Goal: Task Accomplishment & Management: Complete application form

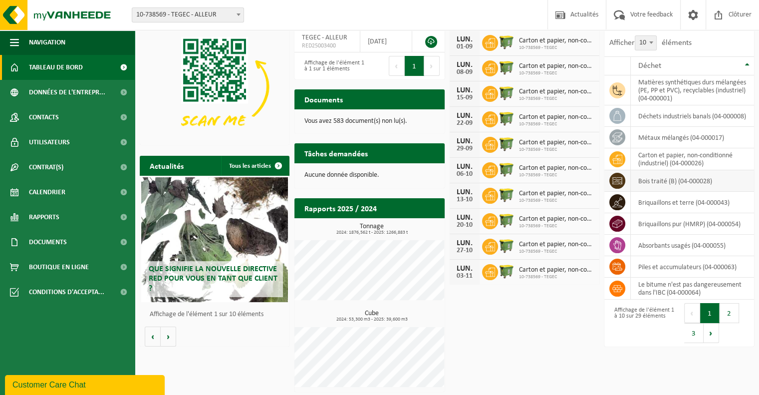
scroll to position [52, 0]
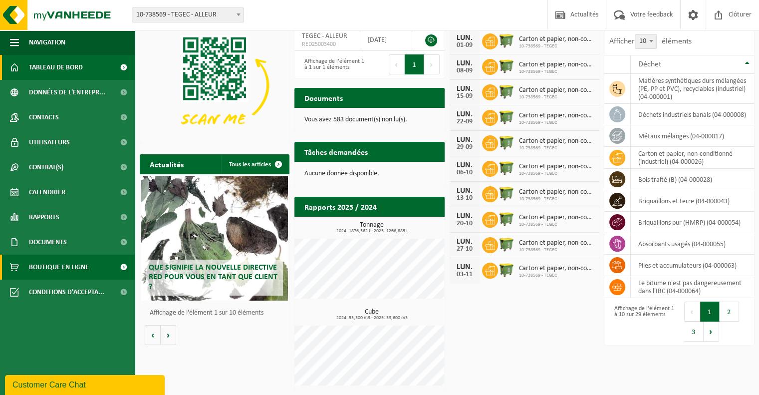
click at [70, 265] on span "Boutique en ligne" at bounding box center [59, 266] width 60 height 25
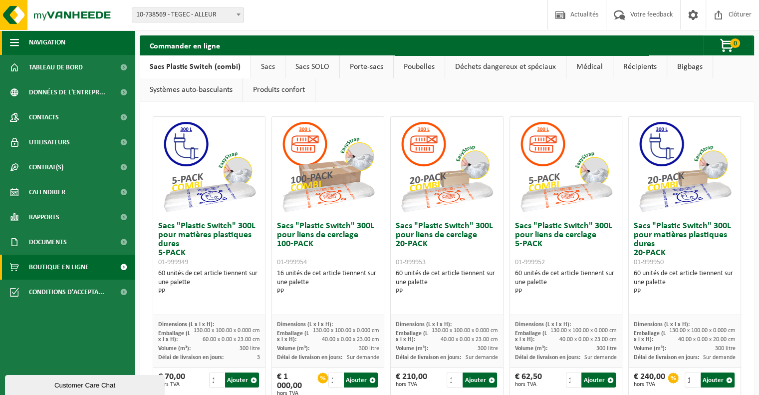
click at [19, 43] on button "Navigation" at bounding box center [67, 42] width 135 height 25
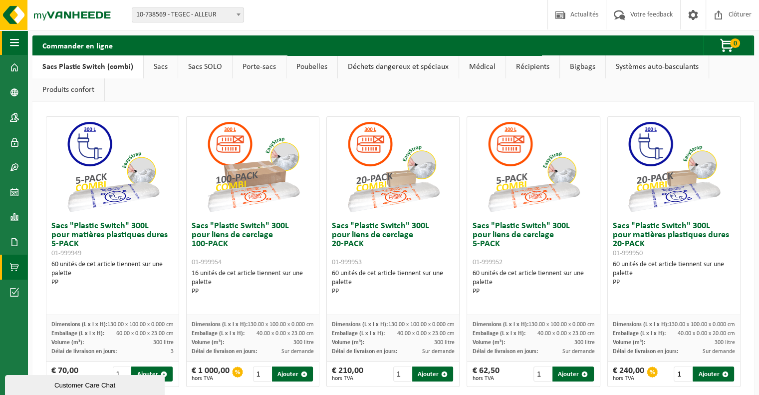
click at [19, 43] on button "Navigation" at bounding box center [13, 42] width 27 height 25
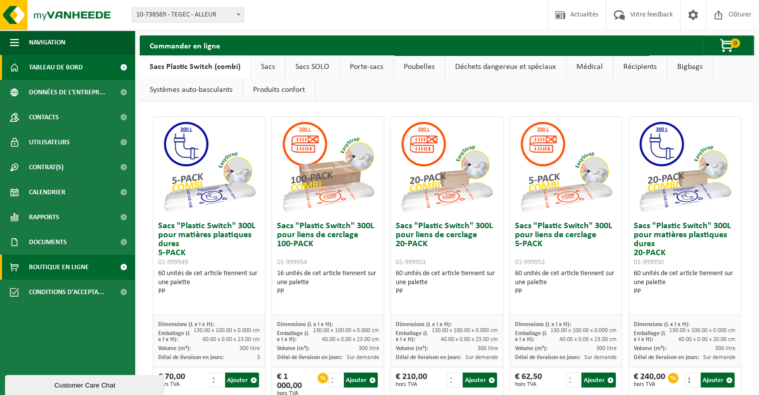
click at [59, 71] on span "Tableau de bord" at bounding box center [56, 67] width 54 height 25
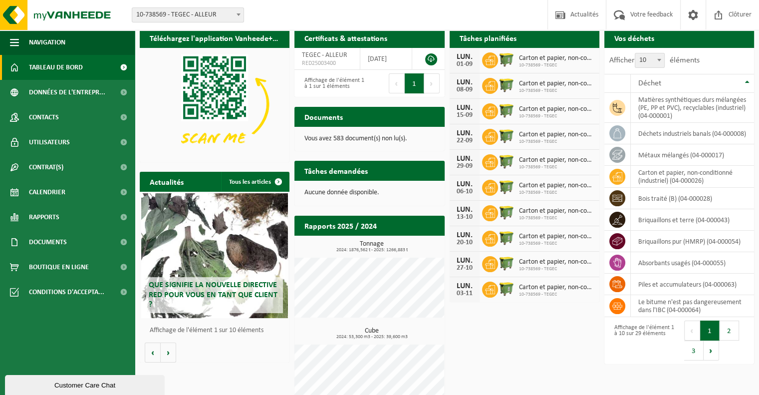
scroll to position [52, 0]
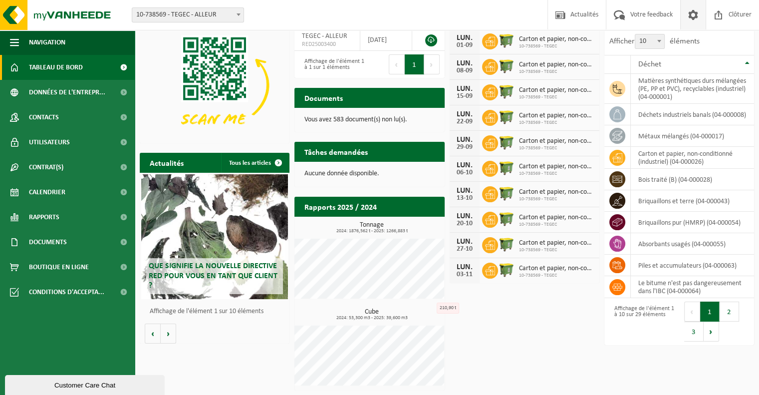
click at [693, 23] on span at bounding box center [693, 14] width 15 height 29
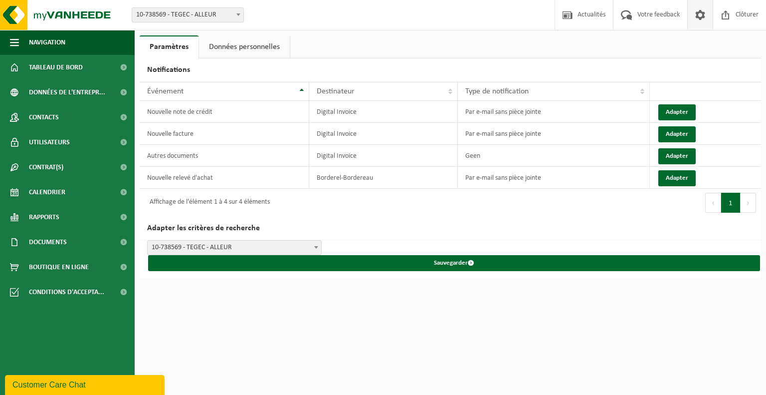
click at [455, 25] on div "Site: 10-738569 - TEGEC - ALLEUR 10-961201 - TEGEC/N° 4 - ALLEUR 10-738569 - TE…" at bounding box center [383, 15] width 766 height 30
click at [513, 50] on ul "Paramètres Données personnelles" at bounding box center [451, 46] width 622 height 23
click at [64, 43] on span "Navigation" at bounding box center [47, 42] width 36 height 25
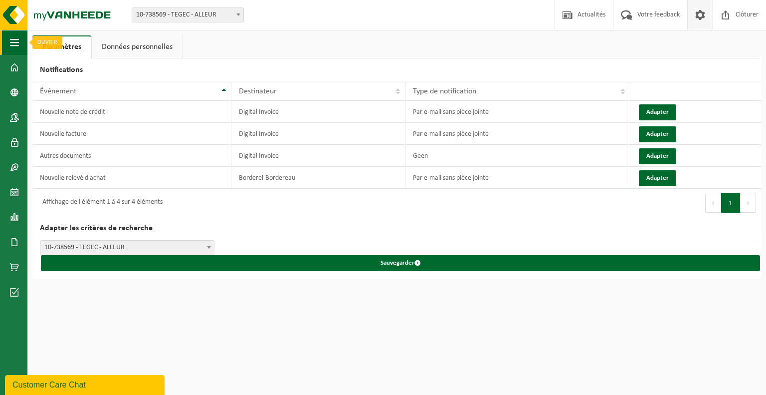
click at [13, 45] on span "button" at bounding box center [14, 42] width 9 height 25
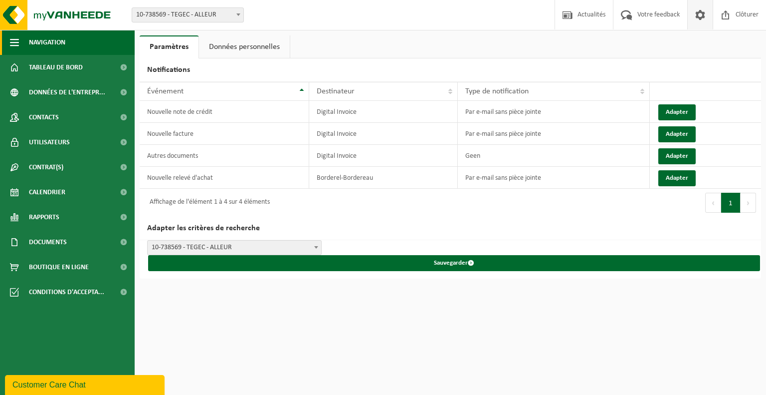
click at [32, 39] on span "Navigation" at bounding box center [47, 42] width 36 height 25
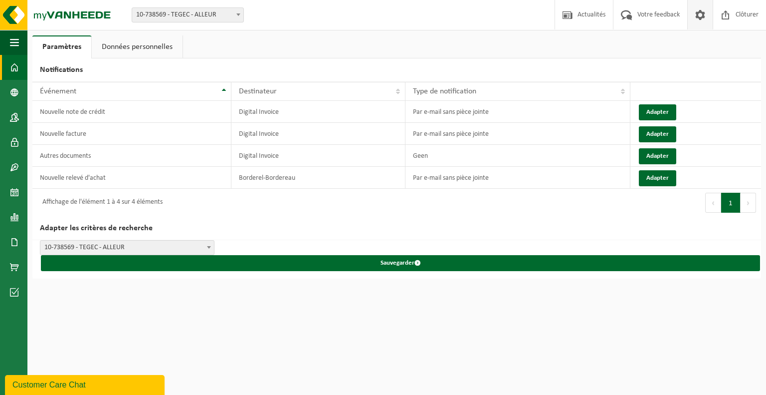
click at [22, 63] on link "Tableau de bord" at bounding box center [13, 67] width 27 height 25
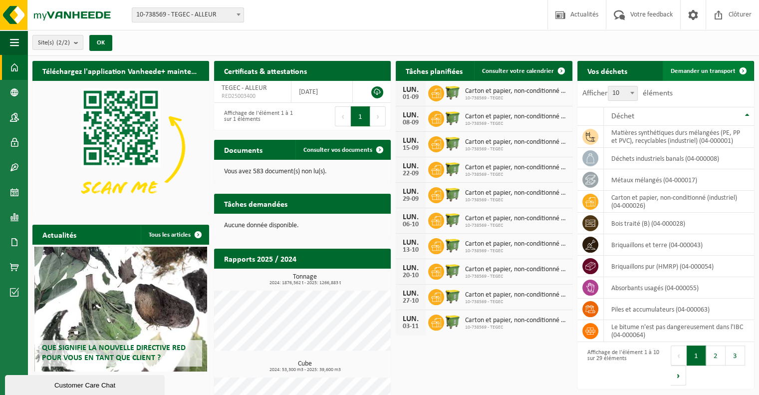
click at [704, 68] on span "Demander un transport" at bounding box center [703, 71] width 65 height 6
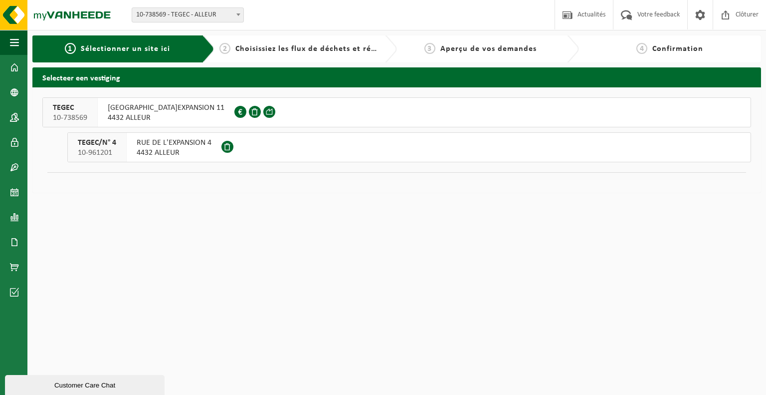
click at [164, 110] on span "RUE DE L'EXPANSION 11" at bounding box center [166, 108] width 117 height 10
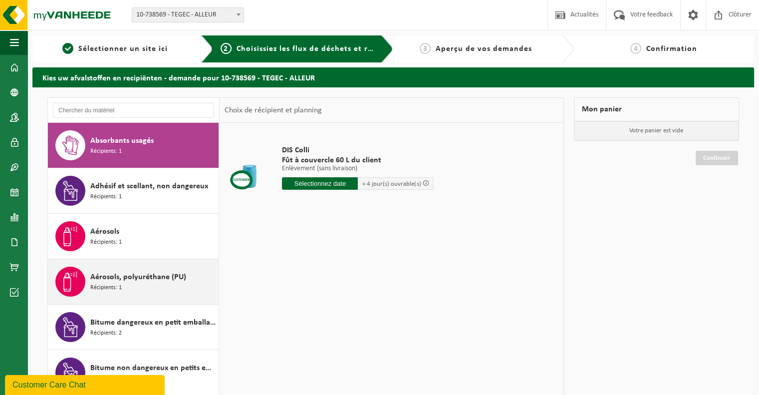
click at [148, 274] on span "Aérosols, polyuréthane (PU)" at bounding box center [138, 277] width 96 height 12
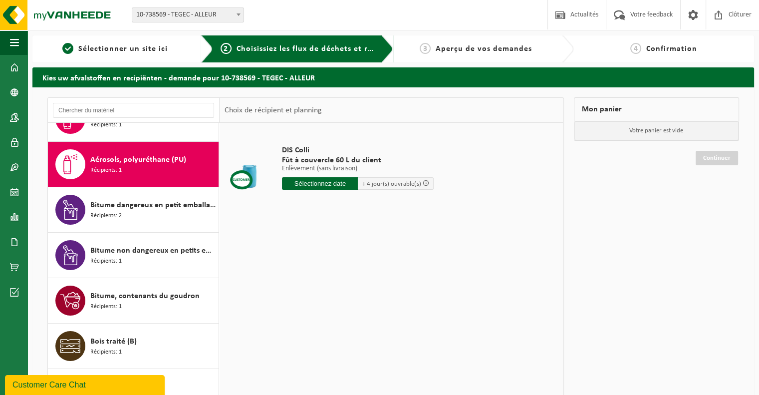
scroll to position [136, 0]
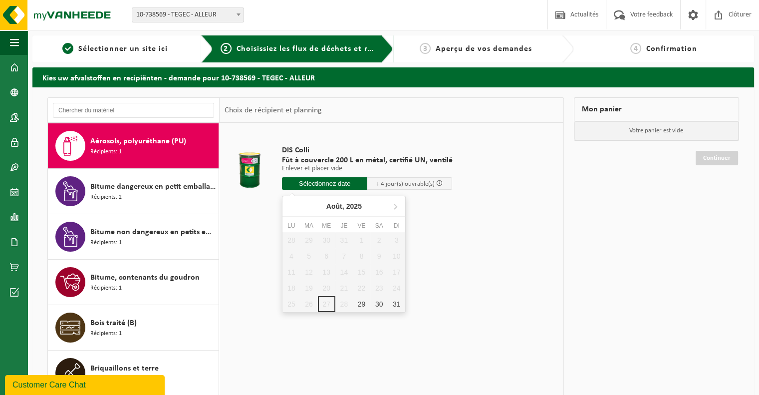
click at [327, 183] on input "text" at bounding box center [324, 183] width 85 height 12
click at [436, 183] on span at bounding box center [439, 183] width 6 height 6
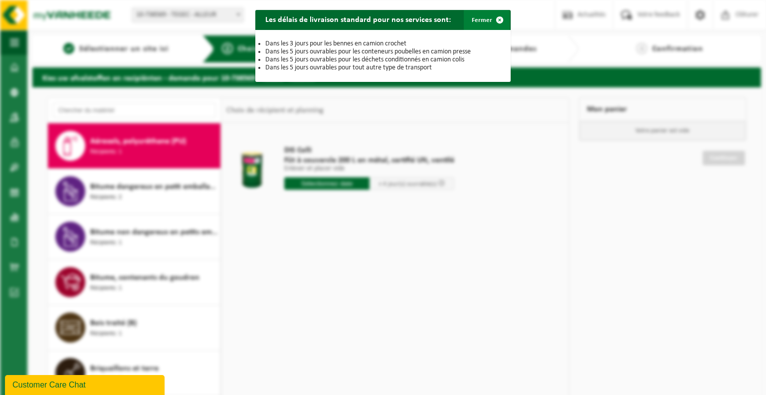
click at [492, 19] on span "button" at bounding box center [500, 20] width 20 height 20
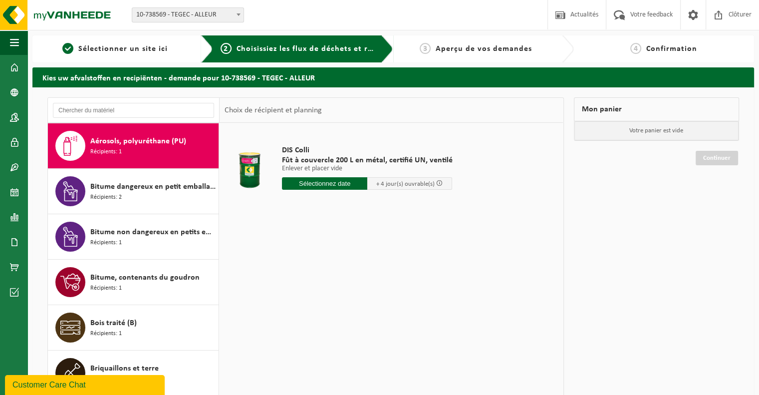
click at [343, 182] on input "text" at bounding box center [324, 183] width 85 height 12
click at [361, 301] on div "29" at bounding box center [361, 304] width 17 height 16
type input "à partir de 2025-08-29"
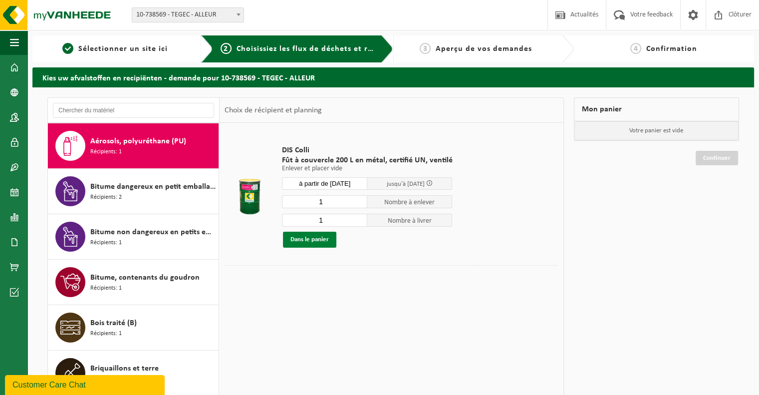
click at [326, 238] on button "Dans le panier" at bounding box center [309, 240] width 53 height 16
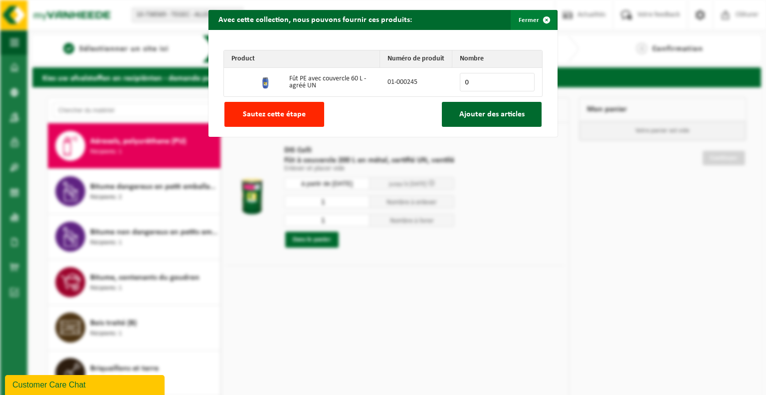
click at [538, 18] on span "button" at bounding box center [547, 20] width 20 height 20
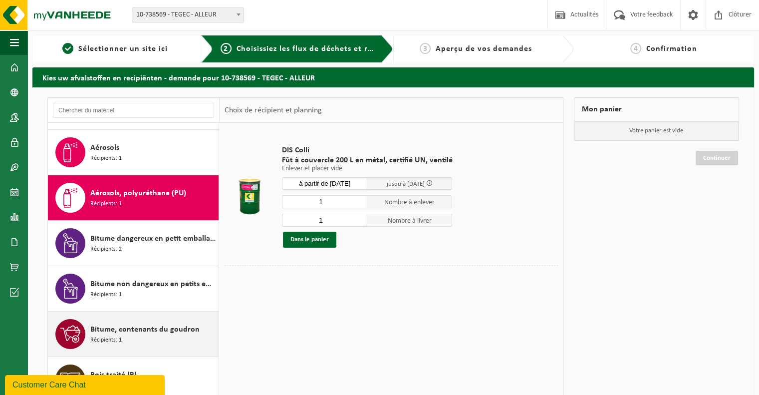
scroll to position [0, 0]
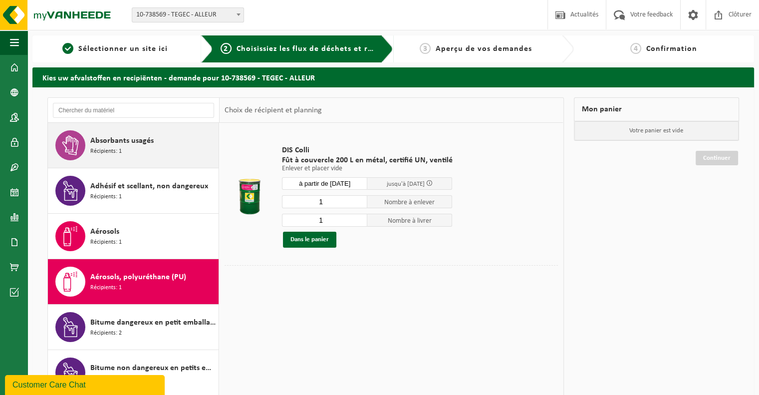
click at [158, 146] on div "Absorbants usagés Récipients: 1" at bounding box center [153, 145] width 126 height 30
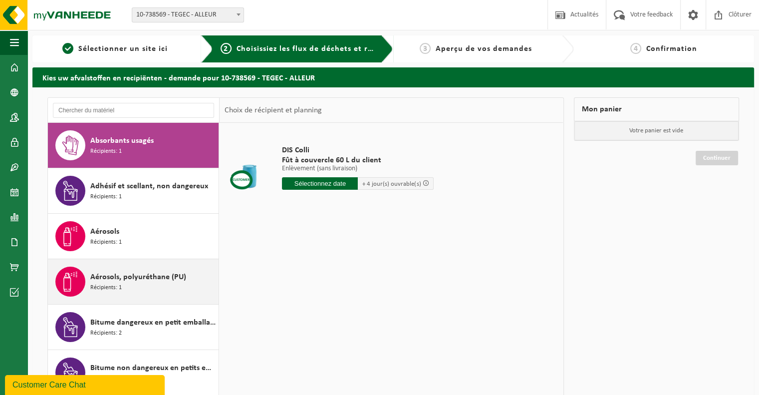
click at [152, 285] on div "Aérosols, polyuréthane (PU) Récipients: 1" at bounding box center [153, 281] width 126 height 30
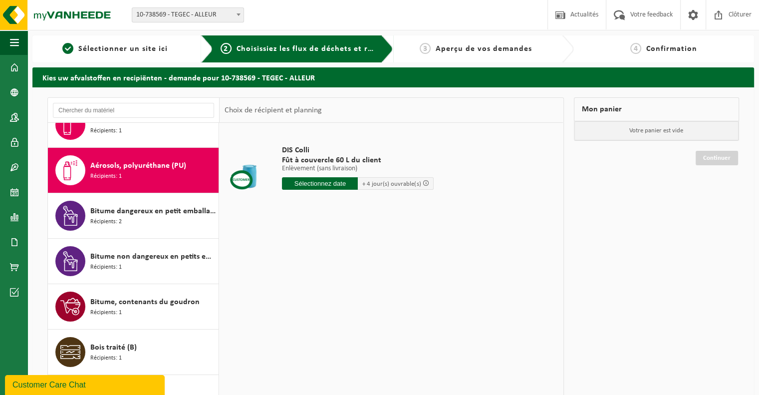
scroll to position [136, 0]
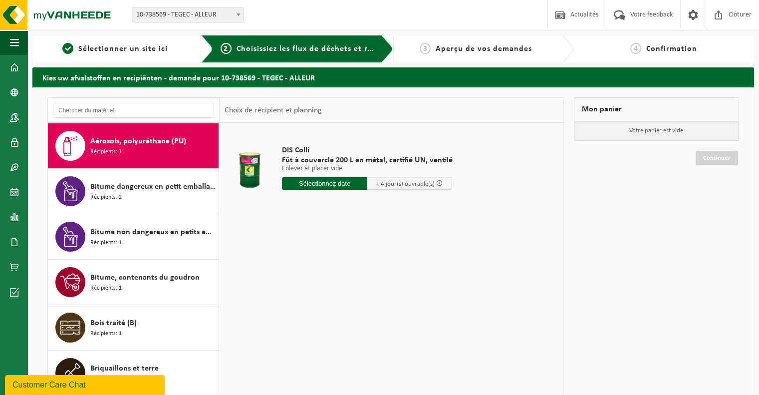
click at [341, 185] on input "text" at bounding box center [324, 183] width 85 height 12
click at [361, 302] on div "29" at bounding box center [361, 304] width 17 height 16
type input "à partir de 2025-08-29"
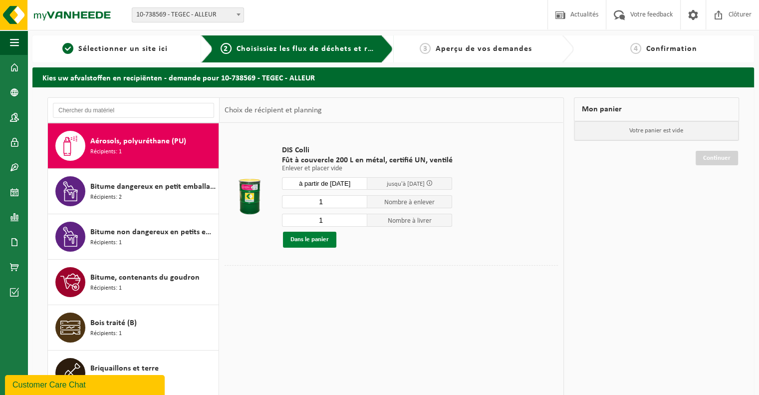
click at [327, 241] on button "Dans le panier" at bounding box center [309, 240] width 53 height 16
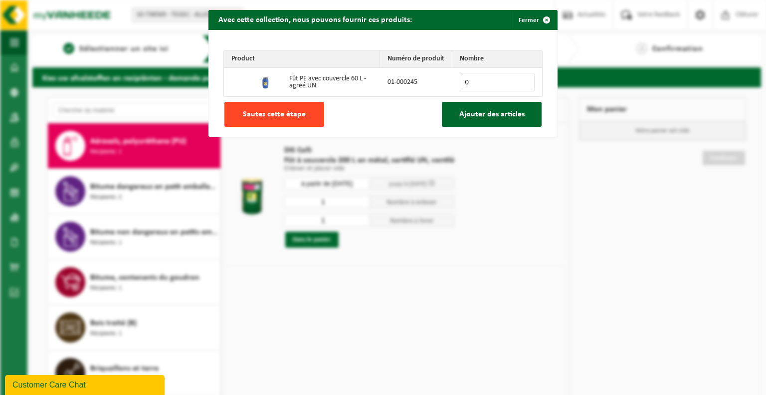
click at [285, 113] on span "Sautez cette étape" at bounding box center [274, 114] width 63 height 8
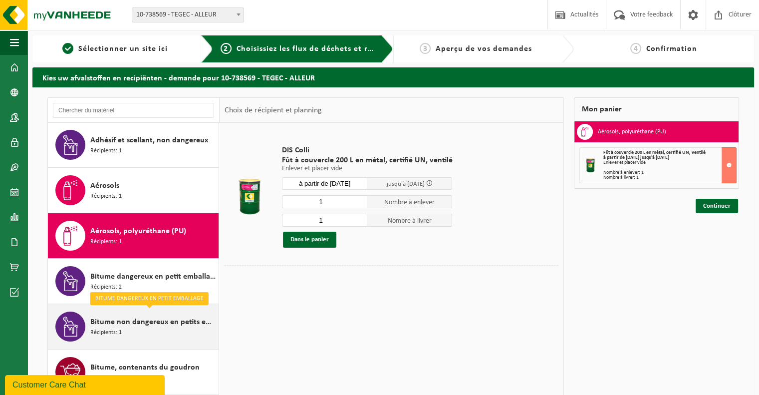
scroll to position [0, 0]
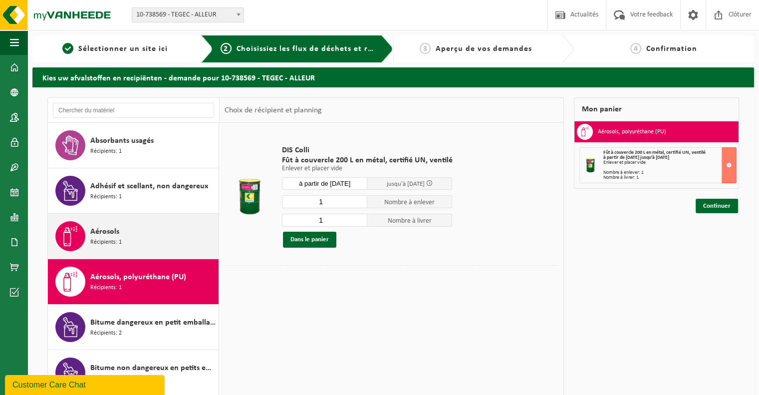
click at [119, 237] on span "Récipients: 1" at bounding box center [105, 241] width 31 height 9
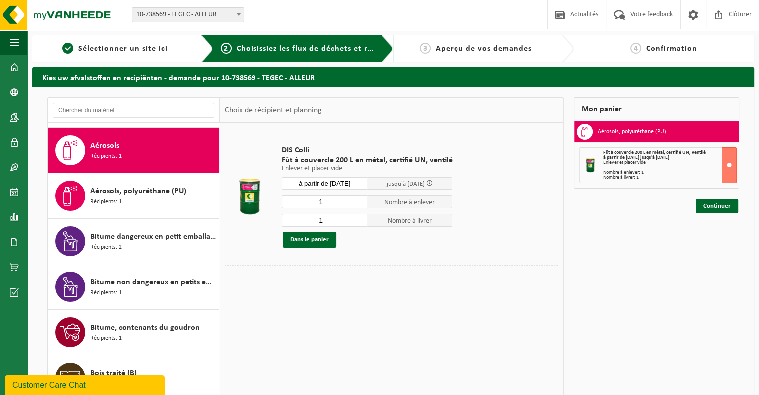
scroll to position [90, 0]
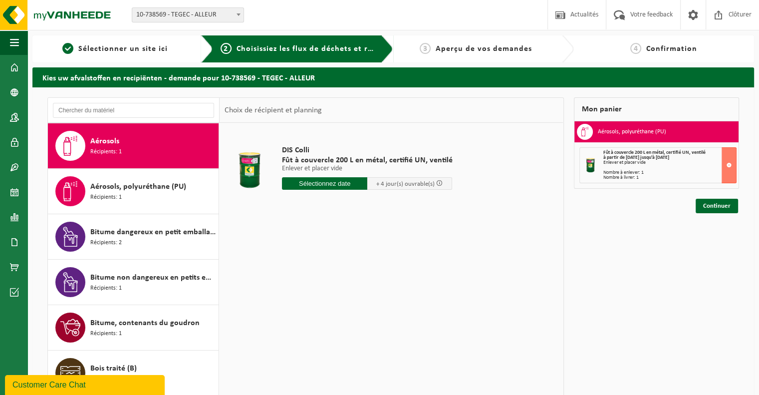
click at [352, 183] on input "text" at bounding box center [324, 183] width 85 height 12
click at [365, 306] on div "29" at bounding box center [361, 304] width 17 height 16
type input "à partir de 2025-08-29"
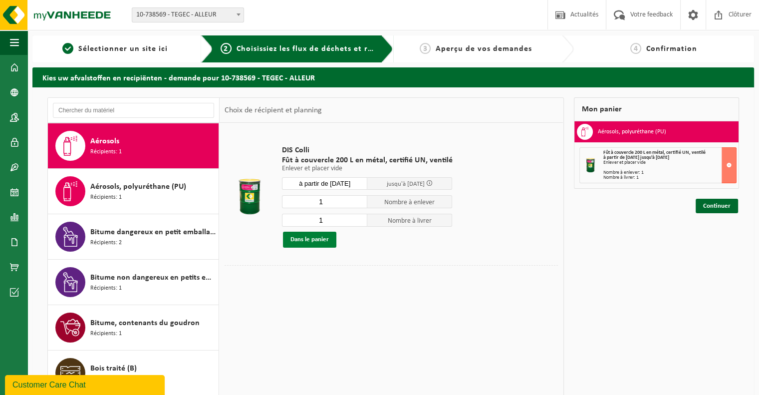
click at [323, 238] on button "Dans le panier" at bounding box center [309, 240] width 53 height 16
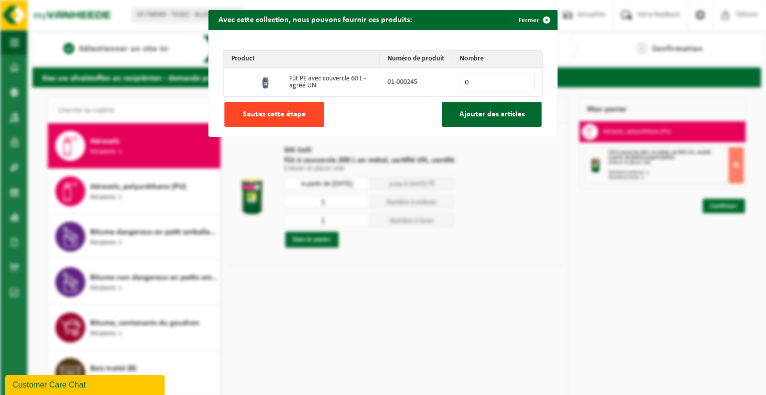
click at [297, 122] on button "Sautez cette étape" at bounding box center [275, 114] width 100 height 25
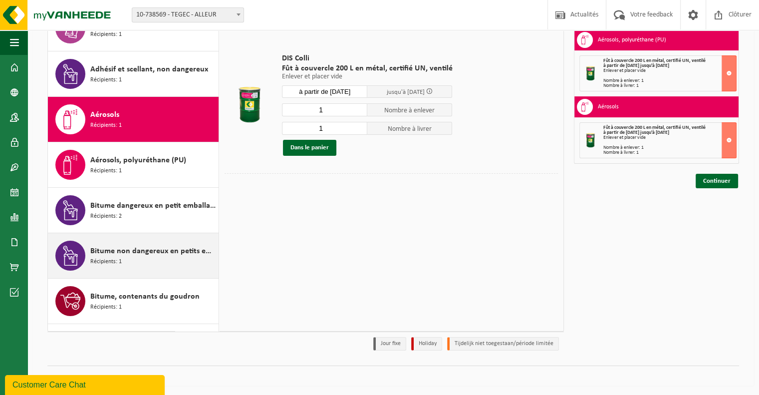
scroll to position [0, 0]
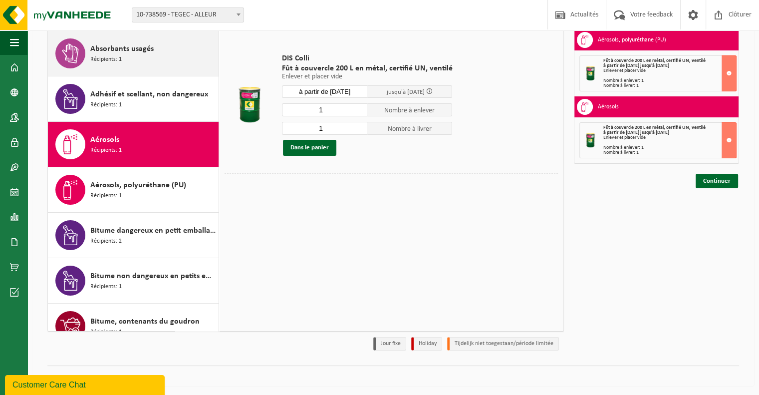
click at [125, 53] on span "Absorbants usagés" at bounding box center [121, 49] width 63 height 12
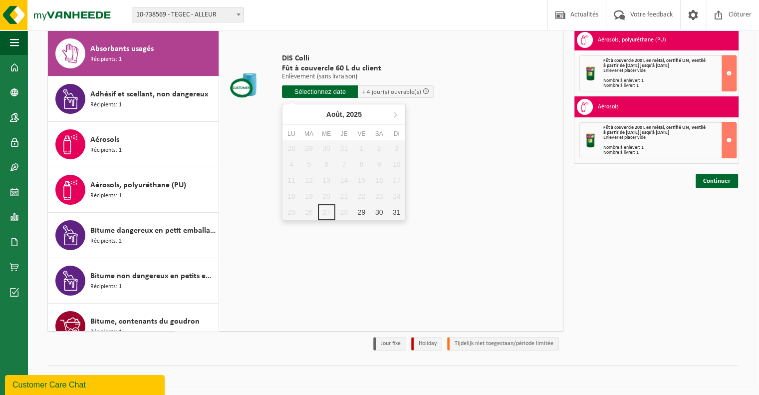
click at [333, 94] on input "text" at bounding box center [320, 91] width 76 height 12
click at [360, 212] on div "29" at bounding box center [361, 212] width 17 height 16
type input "à partir de 2025-08-29"
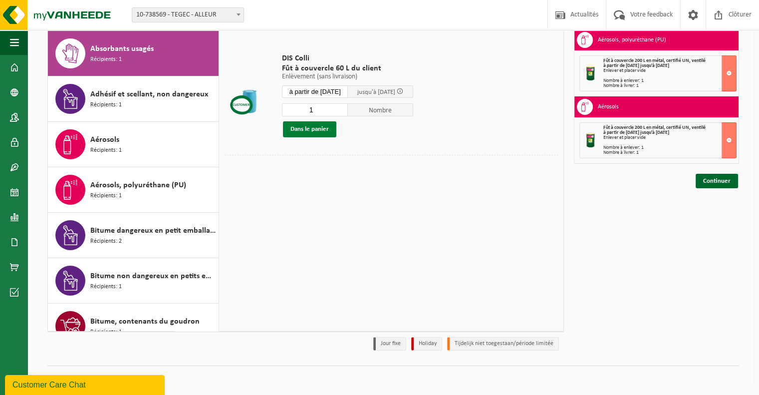
click at [317, 127] on button "Dans le panier" at bounding box center [309, 129] width 53 height 16
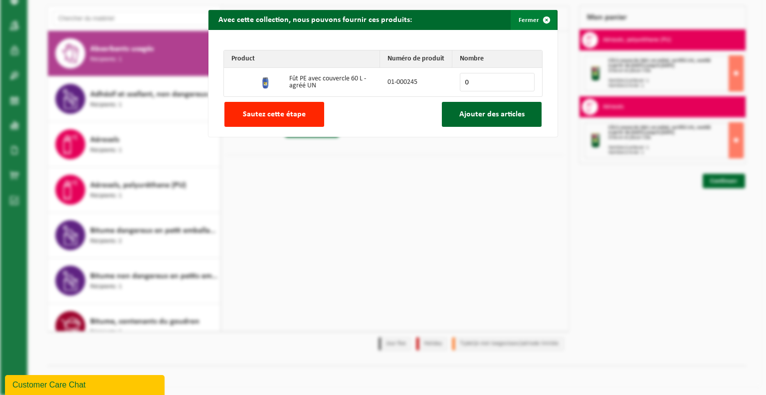
click at [542, 15] on span "button" at bounding box center [547, 20] width 20 height 20
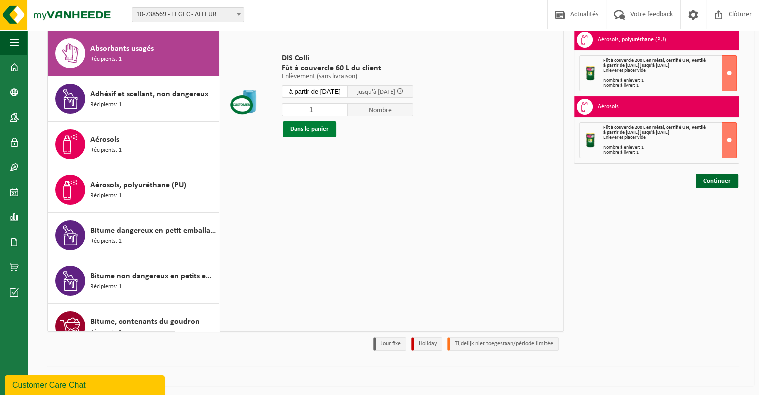
click at [315, 129] on button "Dans le panier" at bounding box center [309, 129] width 53 height 16
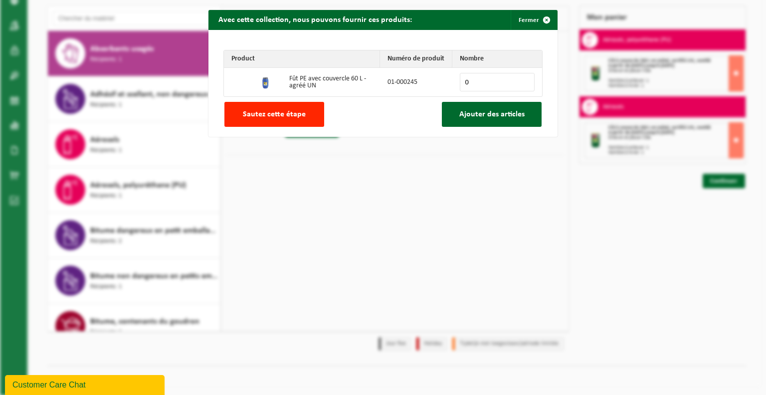
click at [476, 84] on input "0" at bounding box center [497, 82] width 75 height 18
type input "1"
click at [476, 118] on span "Ajouter des articles" at bounding box center [492, 114] width 65 height 8
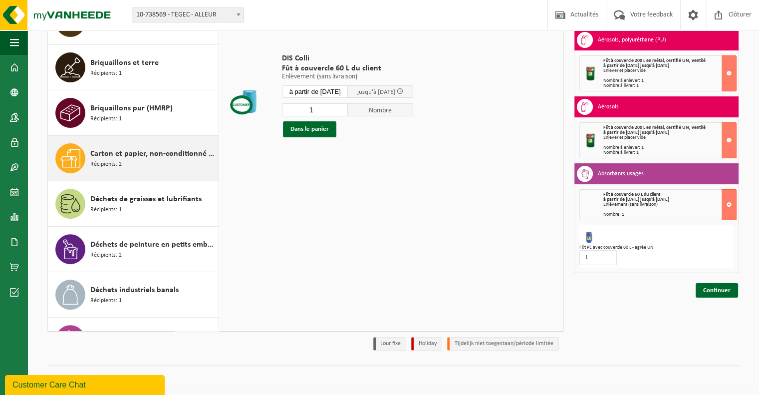
scroll to position [399, 0]
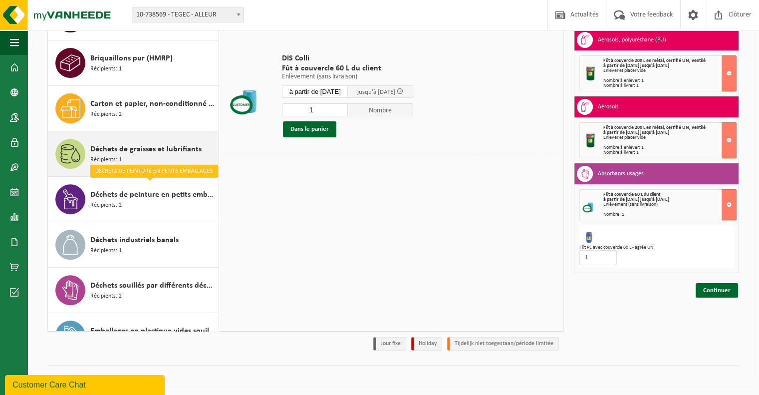
click at [122, 150] on span "Déchets de graisses et lubrifiants" at bounding box center [145, 149] width 111 height 12
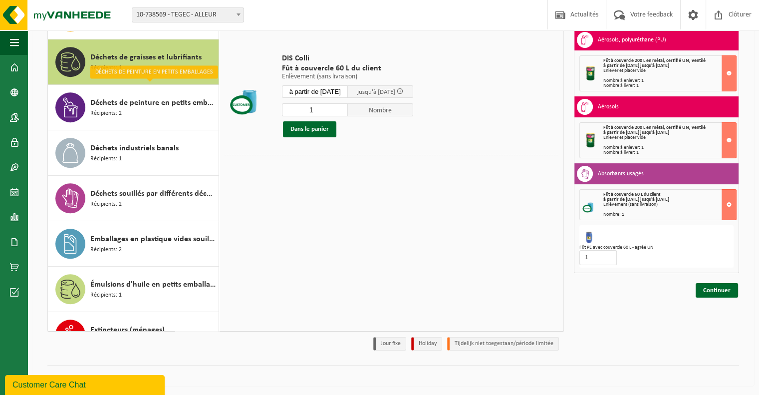
scroll to position [498, 0]
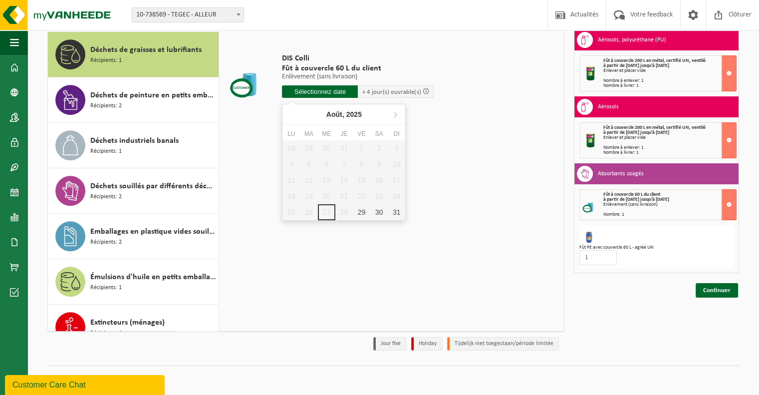
click at [337, 93] on input "text" at bounding box center [320, 91] width 76 height 12
click at [357, 211] on div "29" at bounding box center [361, 212] width 17 height 16
type input "à partir de 2025-08-29"
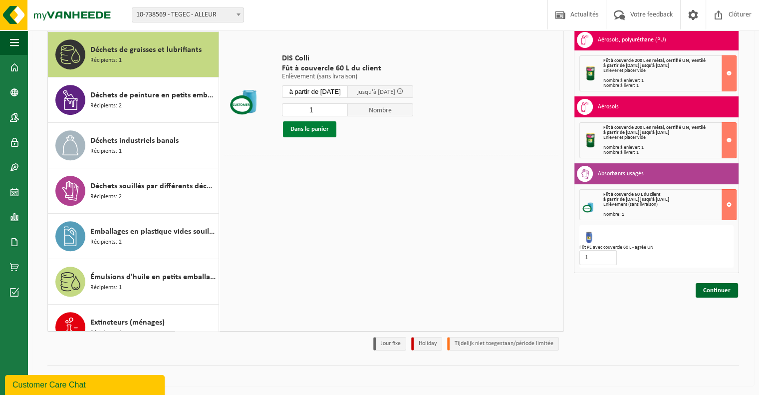
click at [321, 129] on button "Dans le panier" at bounding box center [309, 129] width 53 height 16
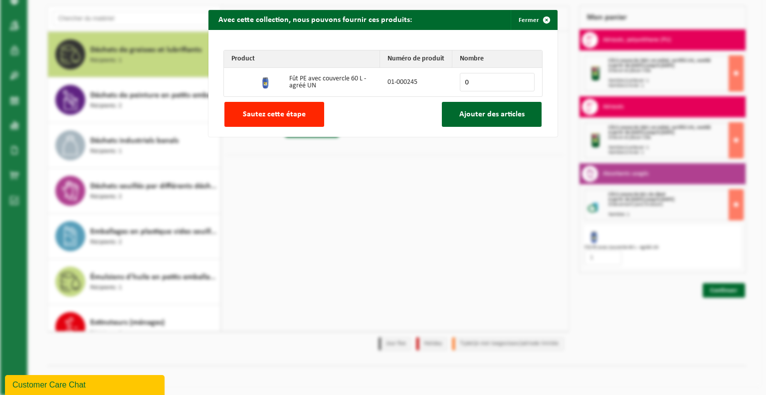
click at [470, 79] on input "0" at bounding box center [497, 82] width 75 height 18
type input "1"
click at [480, 115] on span "Ajouter des articles" at bounding box center [492, 114] width 65 height 8
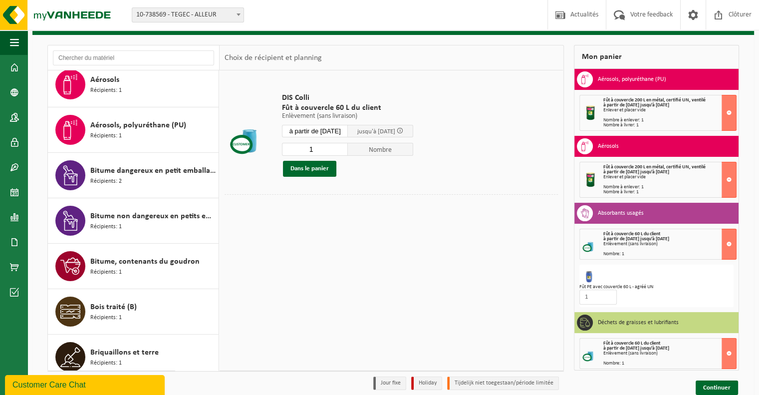
scroll to position [92, 0]
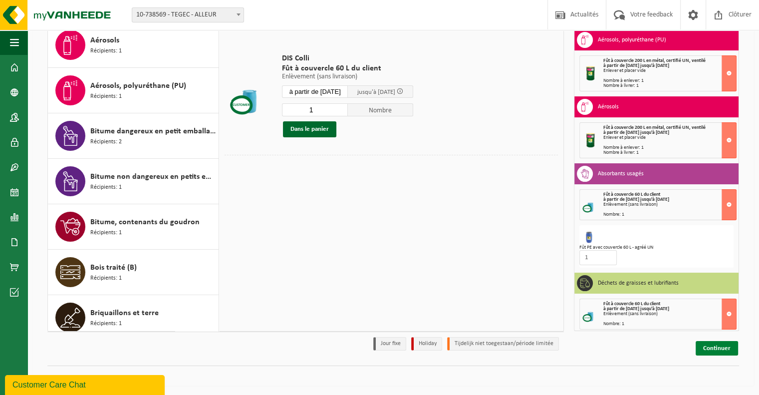
click at [718, 345] on link "Continuer" at bounding box center [717, 348] width 42 height 14
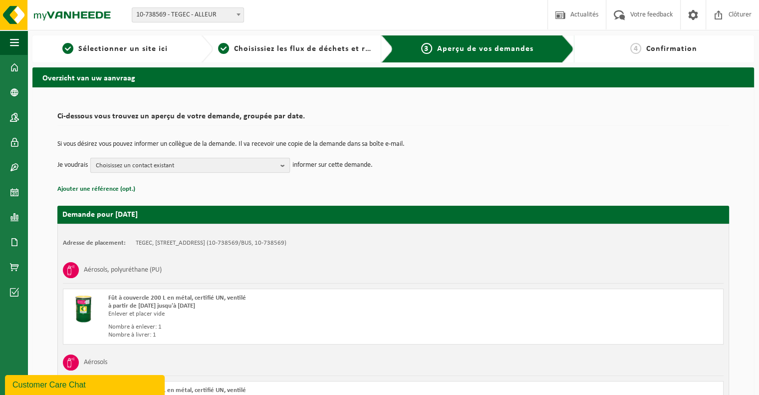
click at [282, 165] on b "button" at bounding box center [284, 165] width 9 height 14
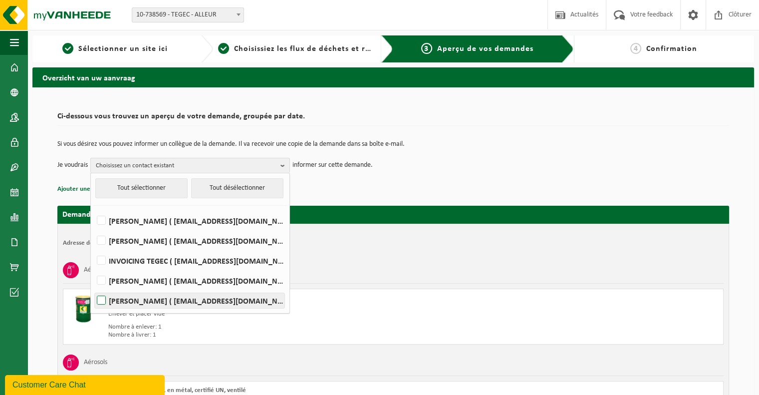
click at [100, 305] on label "Nicolas Vanhulst ( environnement@tegec.be )" at bounding box center [190, 300] width 190 height 15
click at [93, 288] on input "Nicolas Vanhulst ( environnement@tegec.be )" at bounding box center [93, 287] width 0 height 0
checkbox input "true"
click at [381, 189] on p "Ajouter une référence (opt.)" at bounding box center [393, 189] width 672 height 13
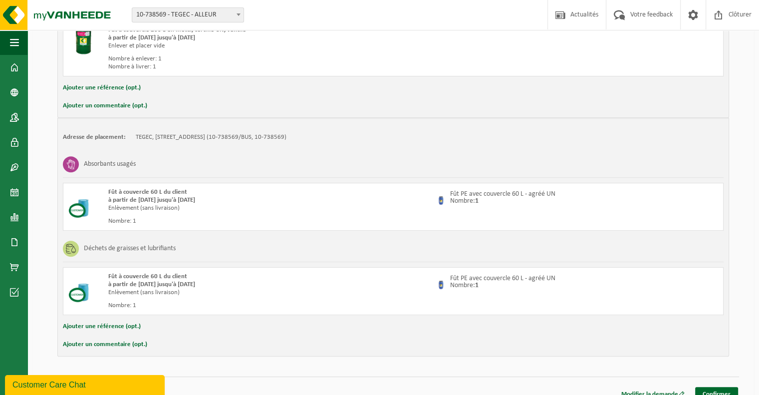
scroll to position [370, 0]
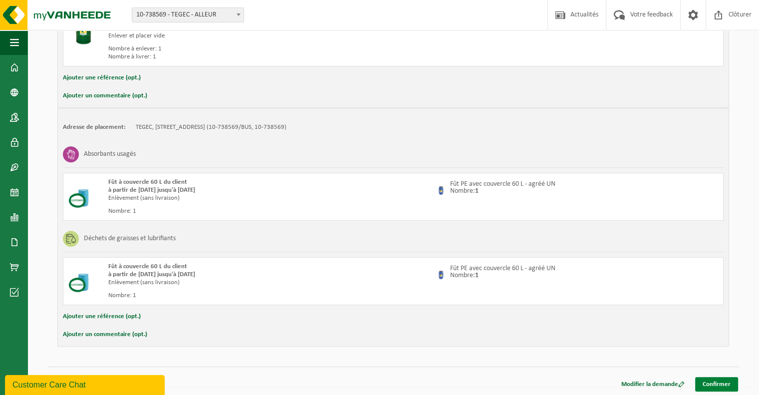
click at [720, 381] on link "Confirmer" at bounding box center [716, 384] width 43 height 14
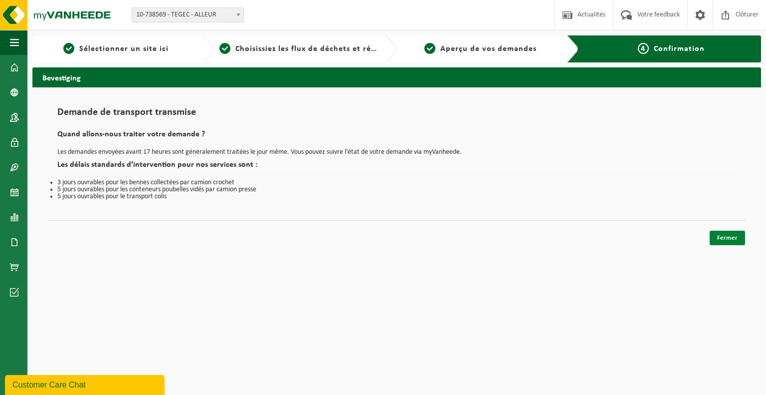
click at [732, 237] on link "Fermer" at bounding box center [727, 238] width 35 height 14
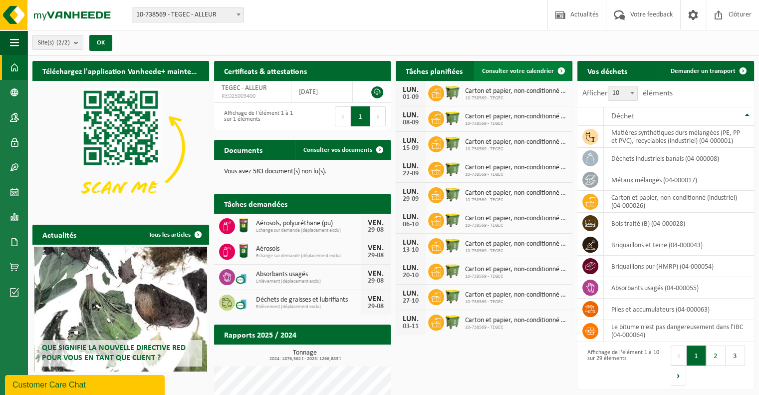
click at [500, 70] on span "Consulter votre calendrier" at bounding box center [518, 71] width 72 height 6
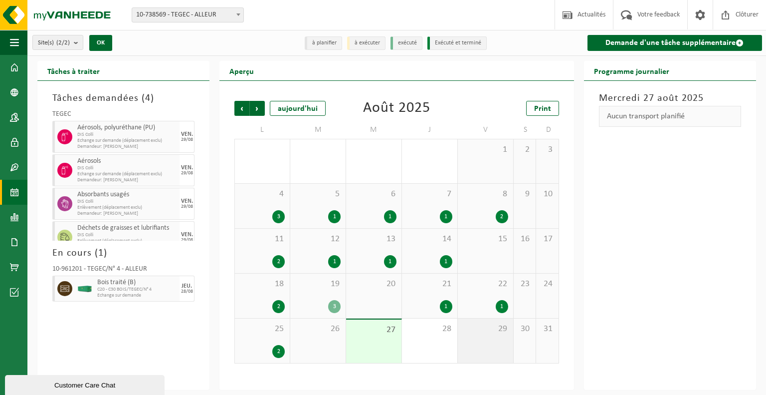
click at [481, 340] on div "29" at bounding box center [485, 340] width 55 height 44
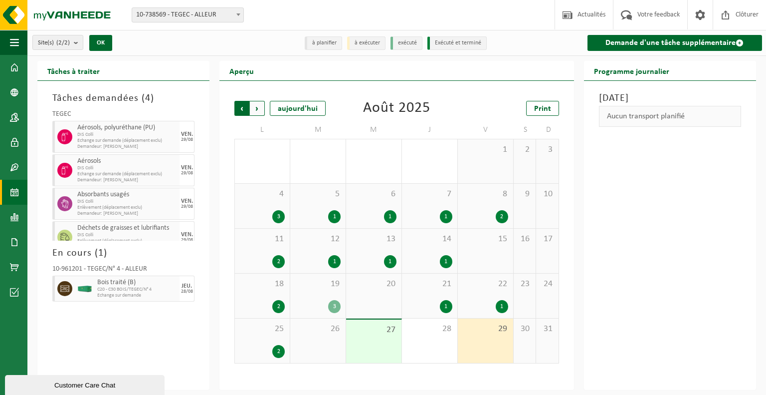
click at [258, 109] on span "Suivant" at bounding box center [257, 108] width 15 height 15
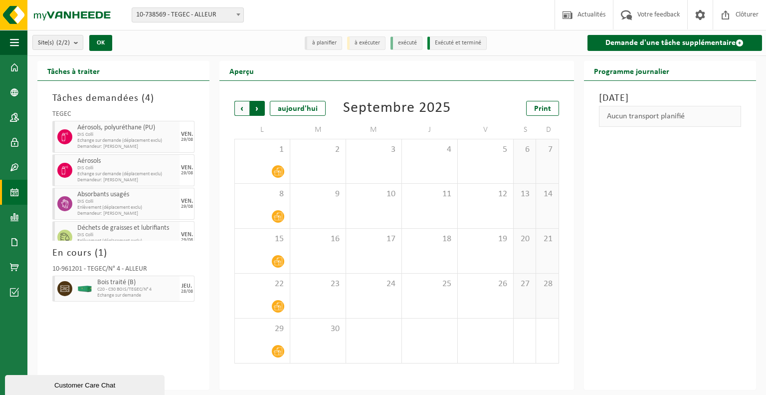
click at [239, 108] on span "Précédent" at bounding box center [242, 108] width 15 height 15
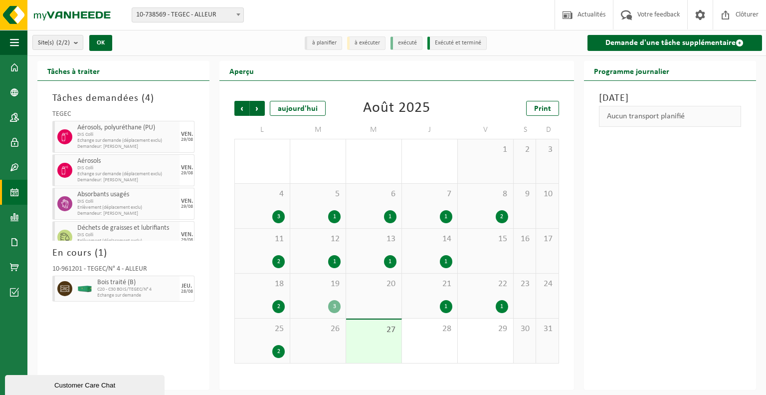
scroll to position [13, 0]
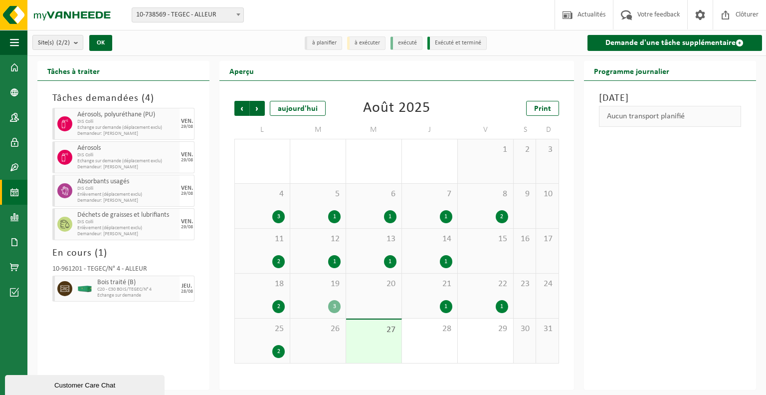
click at [654, 224] on div "[DATE] Aucun transport planifié" at bounding box center [670, 235] width 172 height 309
click at [136, 325] on div "Tâches demandées ( 4 ) TEGEC Aérosols, polyuréthane (PU) DIS [PERSON_NAME] sur …" at bounding box center [123, 235] width 172 height 309
click at [100, 125] on span "Echange sur demande (déplacement exclu)" at bounding box center [127, 128] width 100 height 6
click at [130, 193] on span "Enlèvement (déplacement exclu)" at bounding box center [127, 195] width 100 height 6
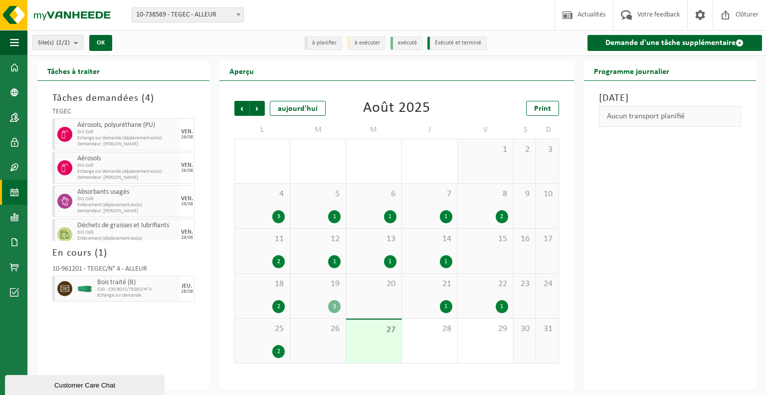
scroll to position [0, 0]
click at [399, 45] on li "exécuté" at bounding box center [407, 42] width 32 height 13
click at [367, 44] on li "à exécuter" at bounding box center [366, 42] width 38 height 13
click at [325, 44] on li "à planifier" at bounding box center [323, 42] width 37 height 13
